Goal: Task Accomplishment & Management: Use online tool/utility

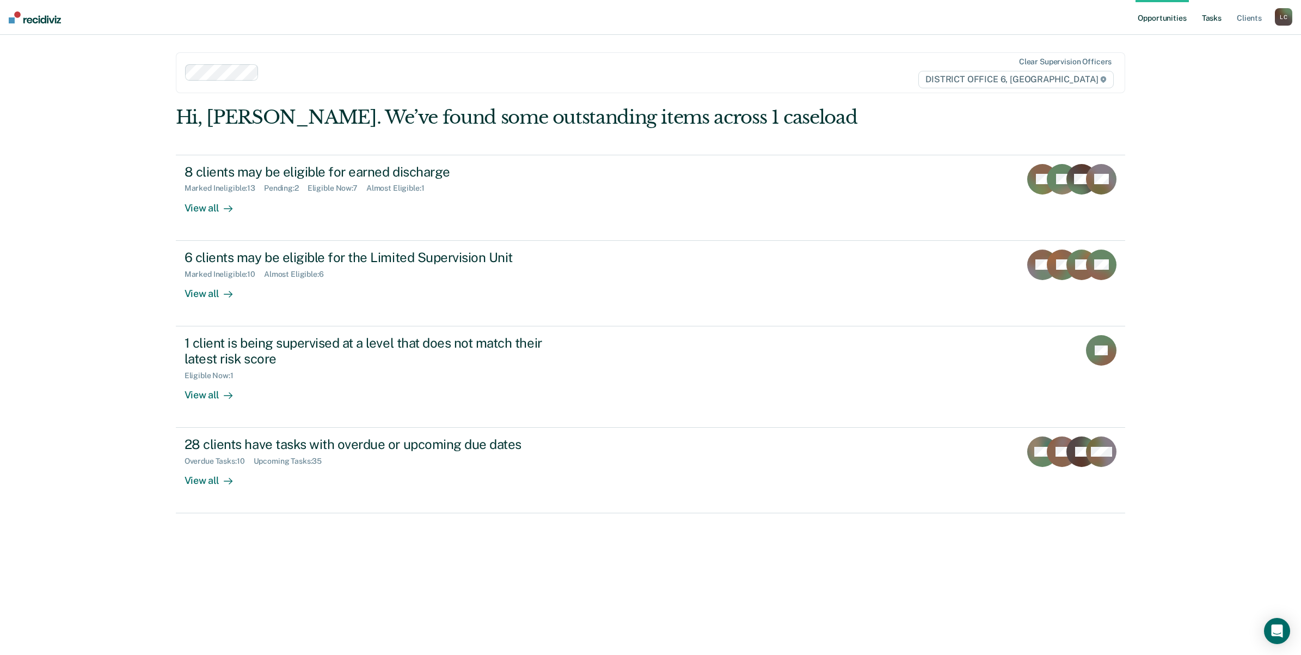
click at [1213, 18] on link "Tasks" at bounding box center [1212, 17] width 24 height 35
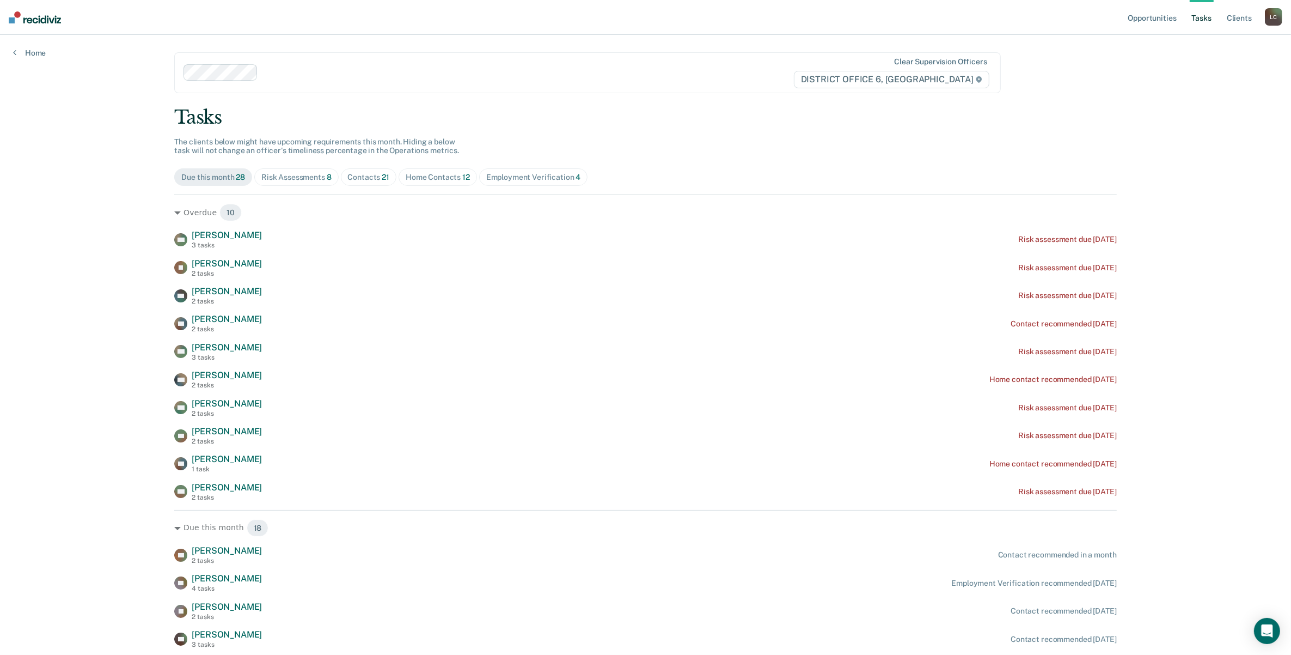
click at [311, 180] on div "Risk Assessments 8" at bounding box center [296, 177] width 70 height 9
